Goal: Information Seeking & Learning: Learn about a topic

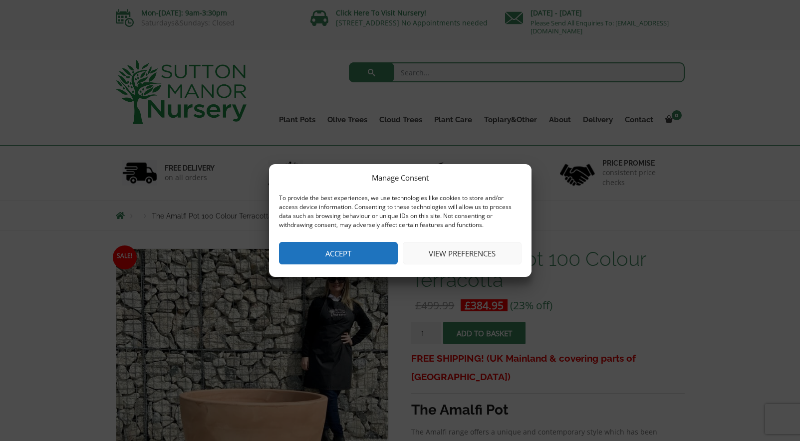
click at [367, 253] on button "Accept" at bounding box center [338, 253] width 119 height 22
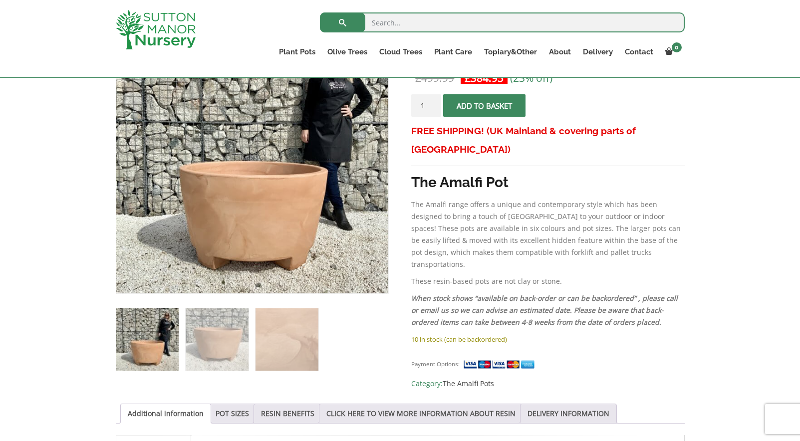
scroll to position [209, 0]
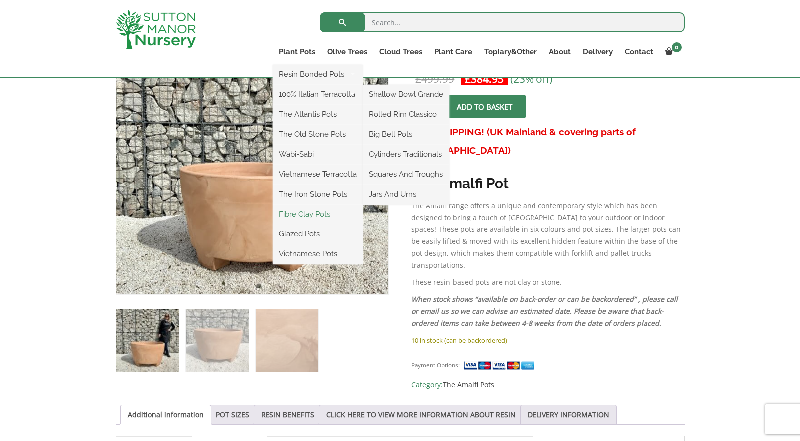
click at [302, 216] on link "Fibre Clay Pots" at bounding box center [318, 214] width 90 height 15
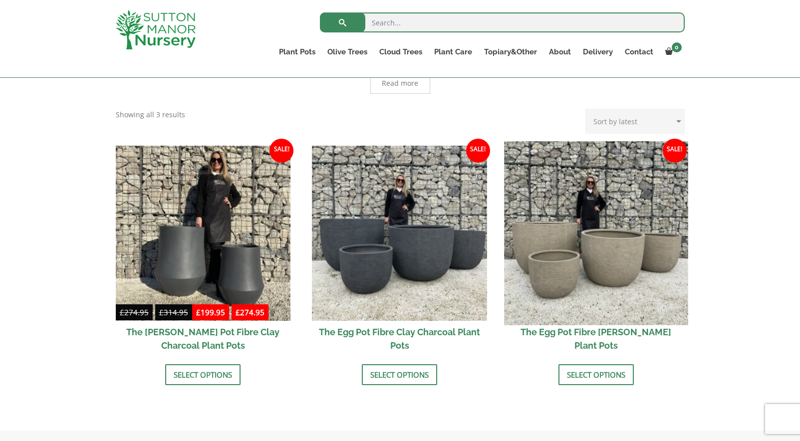
scroll to position [256, 0]
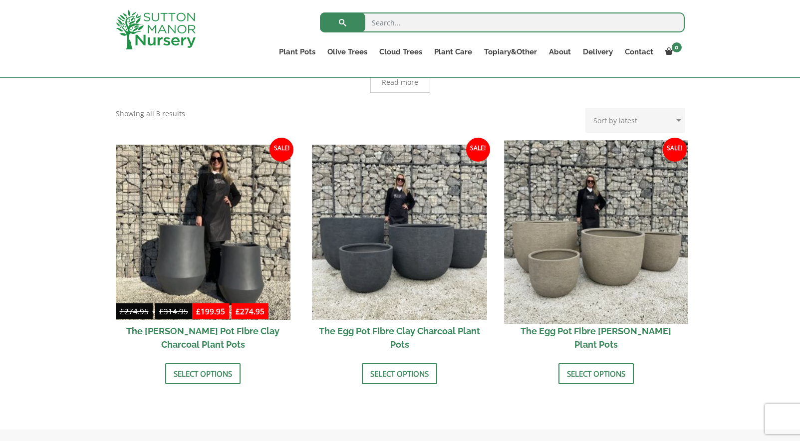
click at [606, 277] on img at bounding box center [596, 232] width 184 height 184
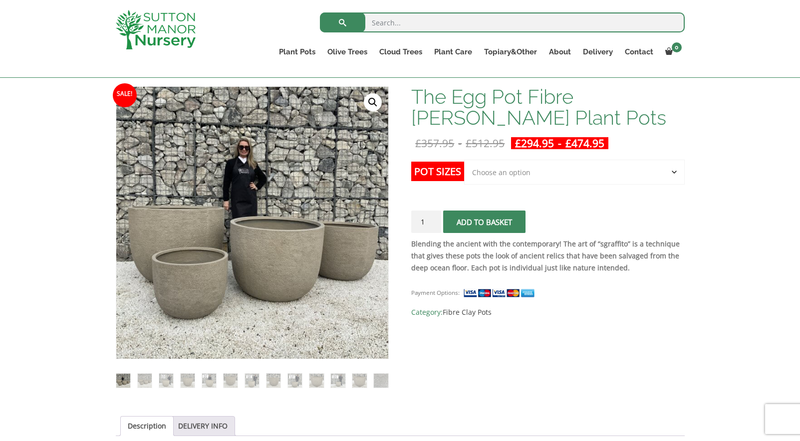
scroll to position [144, 0]
select select "Click here to buy the 2nd To Largest Pot In The Picture"
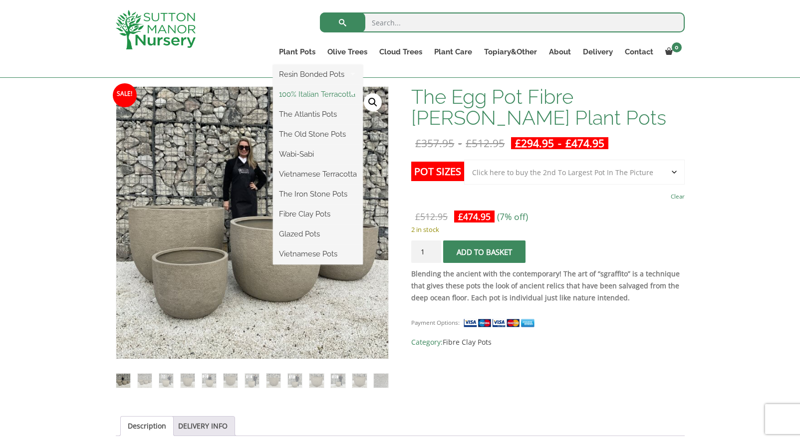
click at [307, 96] on link "100% Italian Terracotta" at bounding box center [318, 94] width 90 height 15
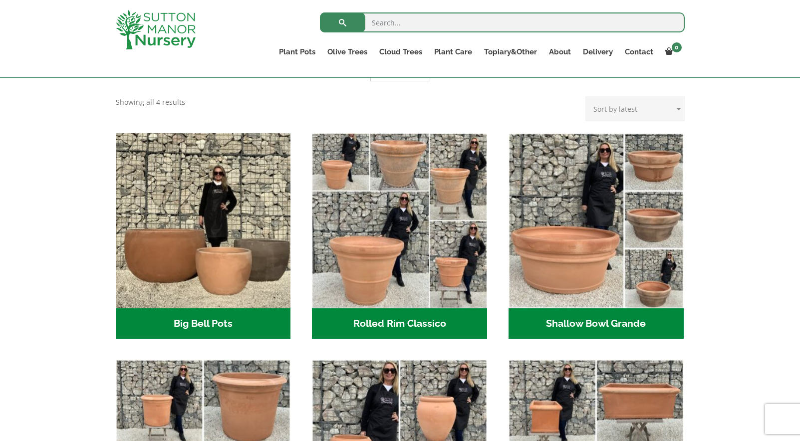
scroll to position [262, 0]
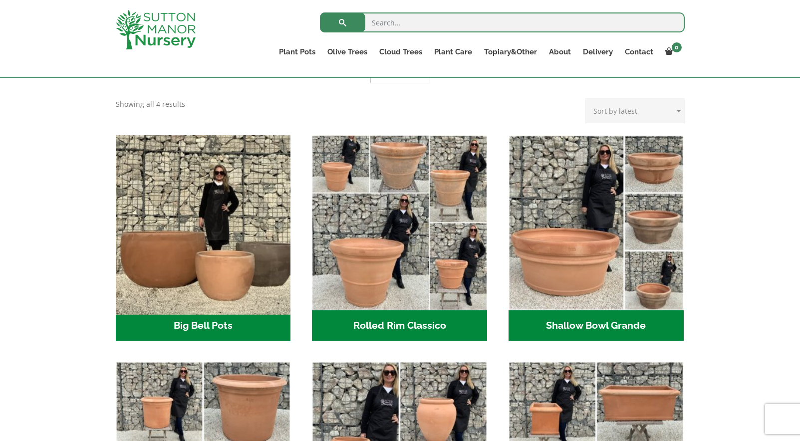
click at [225, 219] on img "Visit product category Big Bell Pots" at bounding box center [203, 223] width 184 height 184
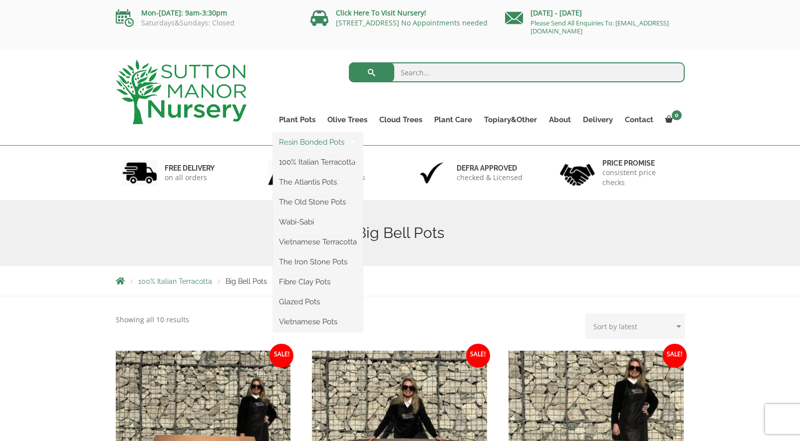
click at [302, 147] on link "Resin Bonded Pots" at bounding box center [318, 142] width 90 height 15
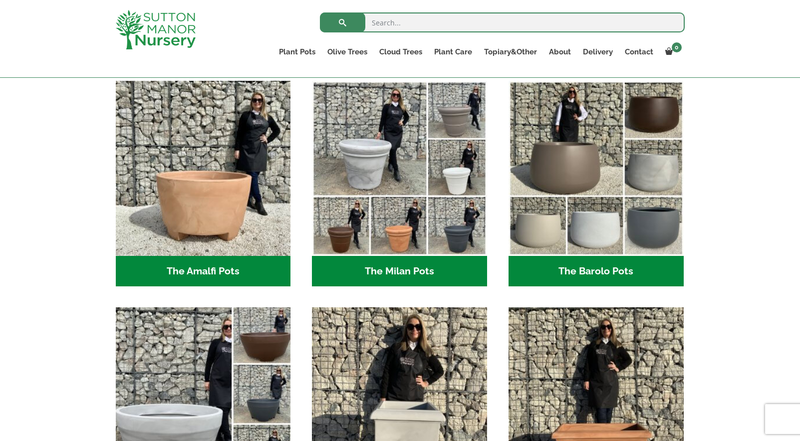
scroll to position [271, 0]
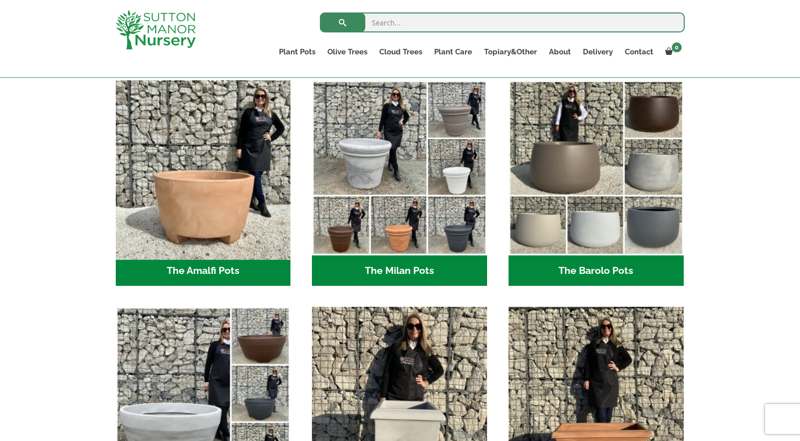
click at [195, 231] on img "Visit product category The Amalfi Pots" at bounding box center [203, 168] width 184 height 184
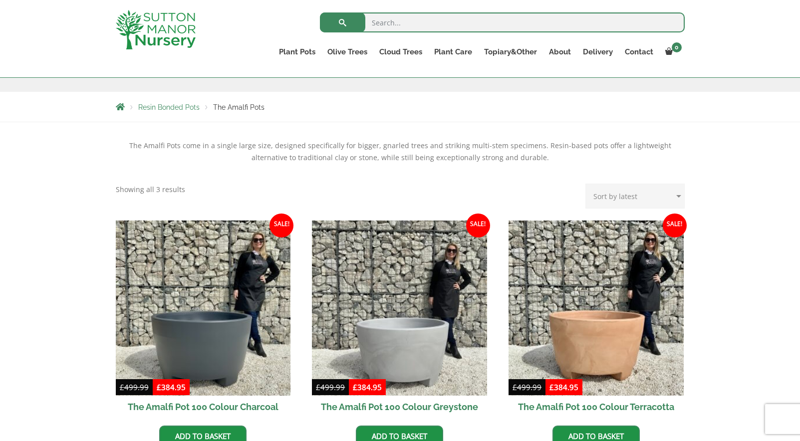
scroll to position [272, 0]
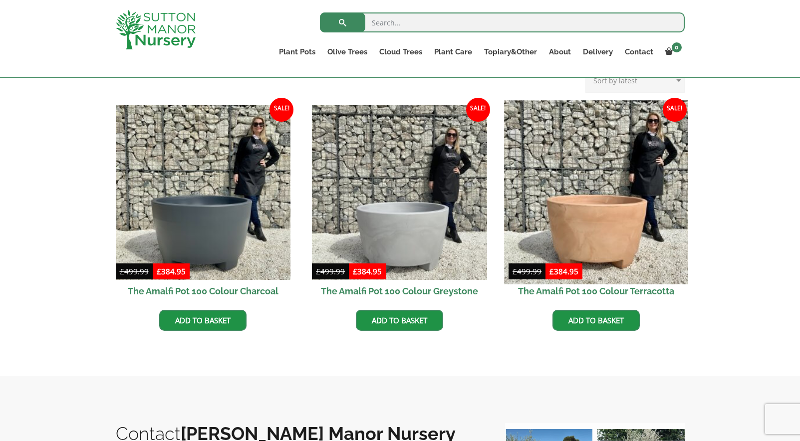
click at [605, 227] on img at bounding box center [596, 192] width 184 height 184
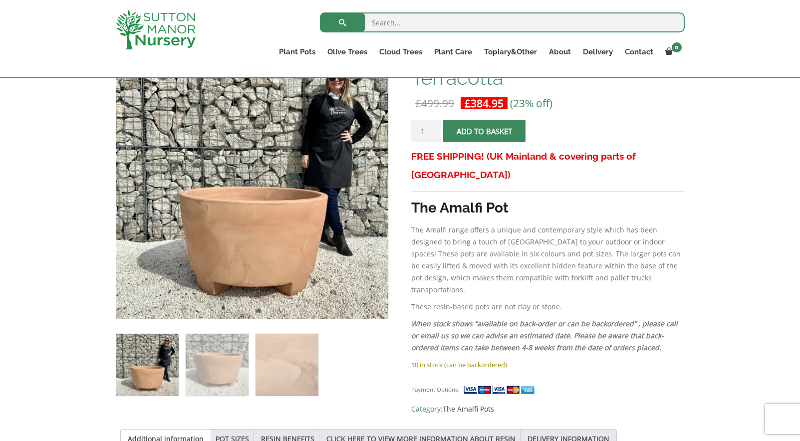
scroll to position [186, 0]
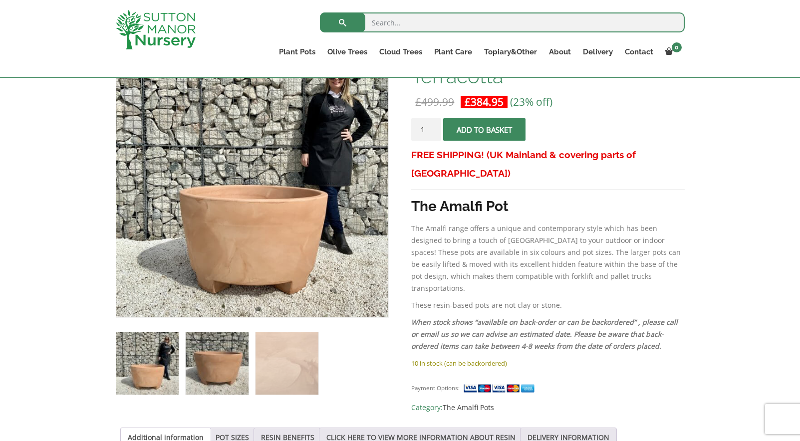
click at [228, 372] on img at bounding box center [217, 363] width 62 height 62
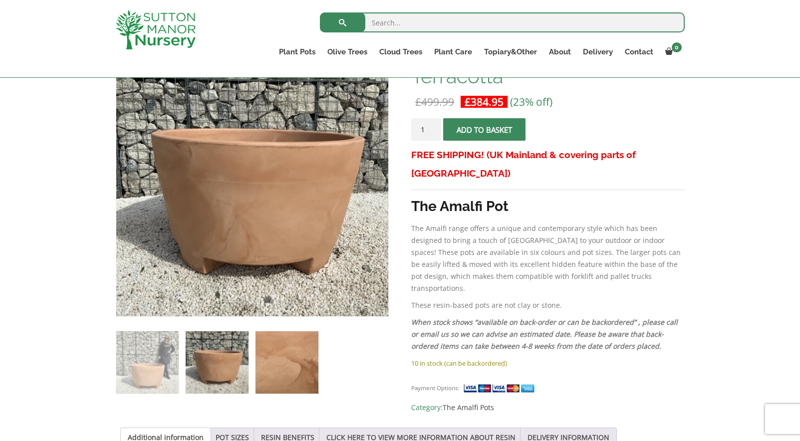
click at [276, 367] on img at bounding box center [287, 362] width 62 height 62
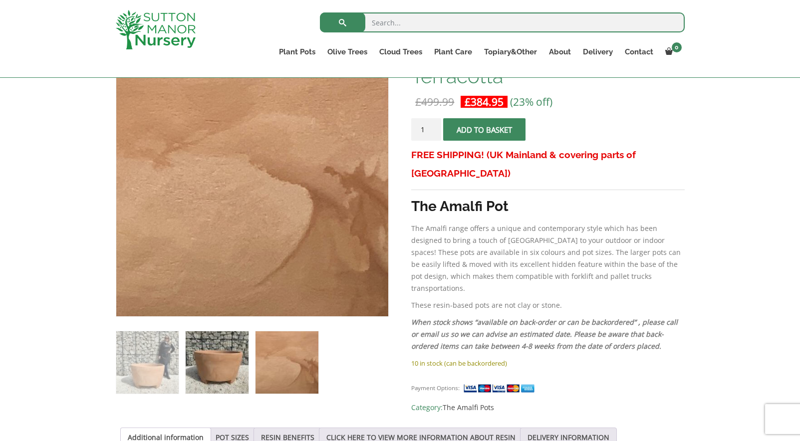
click at [224, 367] on img at bounding box center [217, 362] width 62 height 62
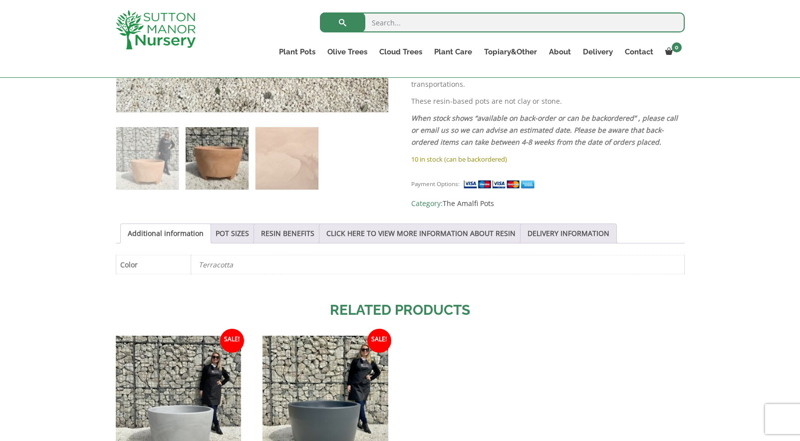
scroll to position [485, 0]
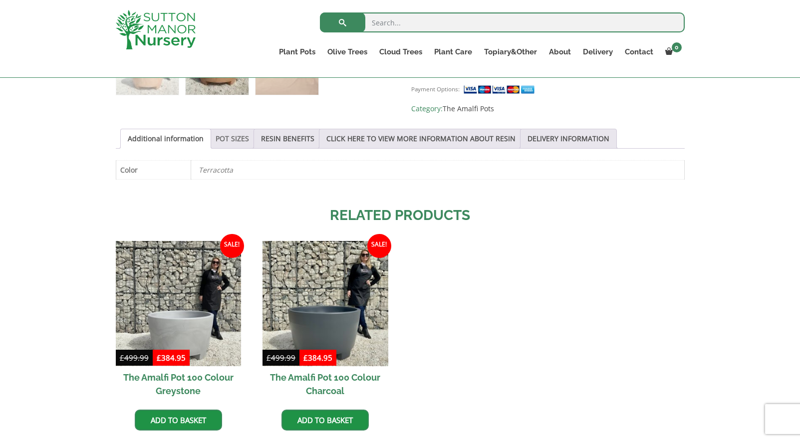
click at [236, 141] on link "POT SIZES" at bounding box center [232, 138] width 33 height 19
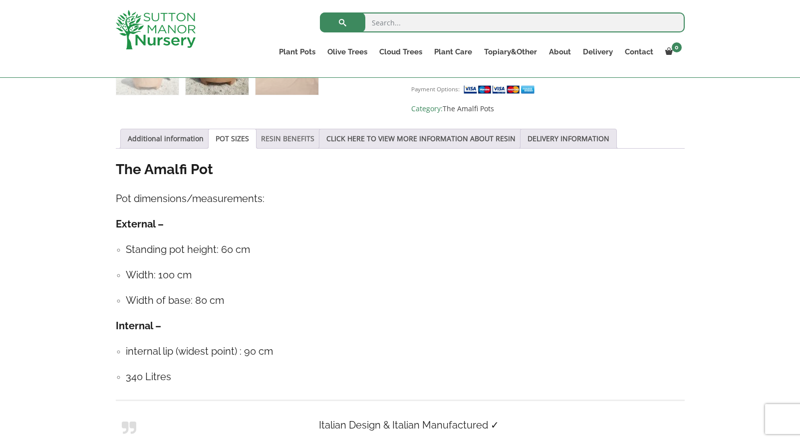
click at [294, 134] on link "RESIN BENEFITS" at bounding box center [287, 138] width 53 height 19
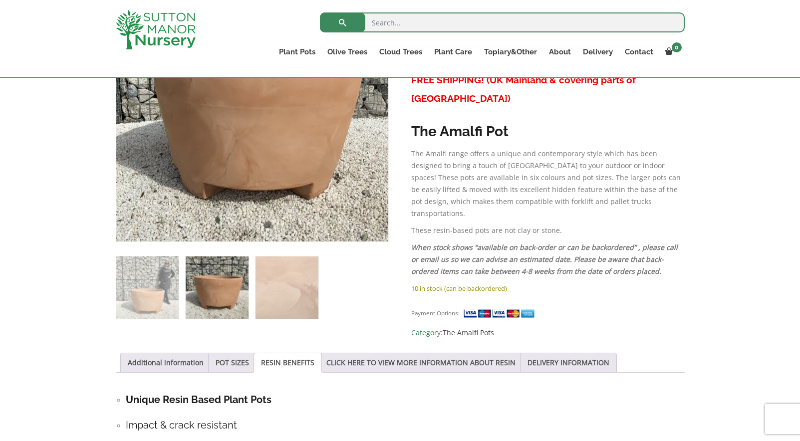
scroll to position [257, 0]
